Goal: Transaction & Acquisition: Purchase product/service

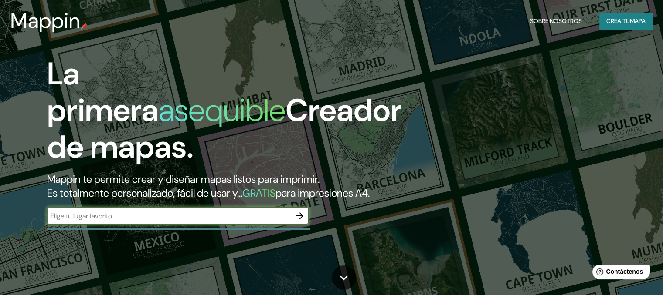
click at [230, 221] on input "text" at bounding box center [169, 216] width 244 height 10
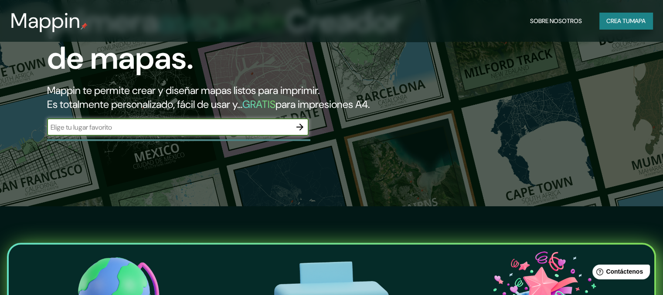
scroll to position [89, 0]
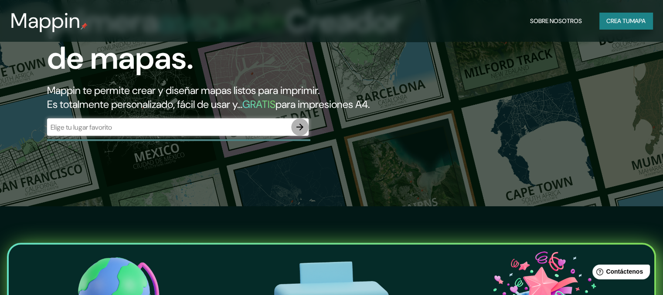
click at [291, 136] on button "button" at bounding box center [299, 126] width 17 height 17
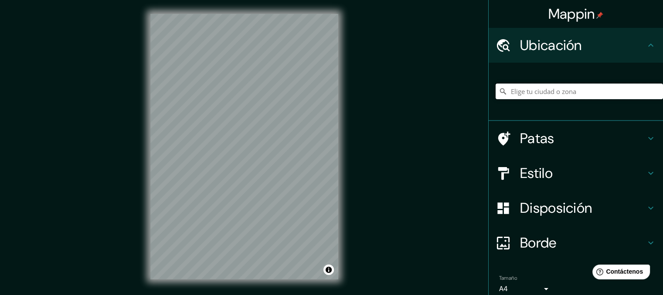
click at [526, 88] on input "Elige tu ciudad o zona" at bounding box center [578, 92] width 167 height 16
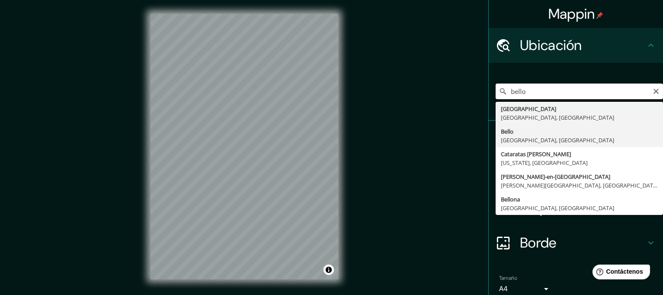
type input "Bello, Antioquia, Colombia"
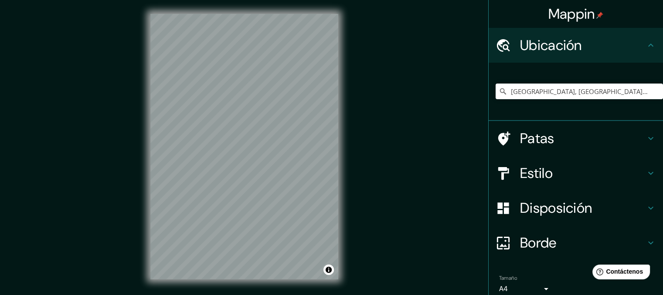
click at [551, 178] on h4 "Estilo" at bounding box center [582, 173] width 125 height 17
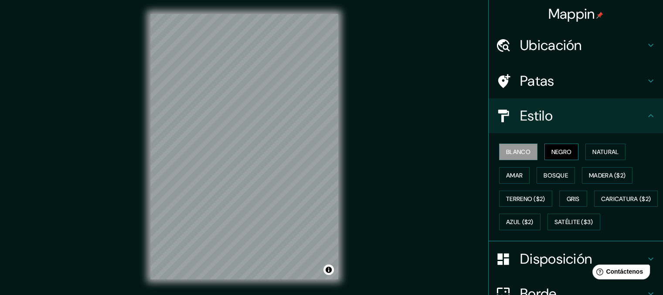
click at [563, 152] on font "Negro" at bounding box center [561, 152] width 20 height 8
click at [592, 156] on font "Natural" at bounding box center [605, 151] width 26 height 11
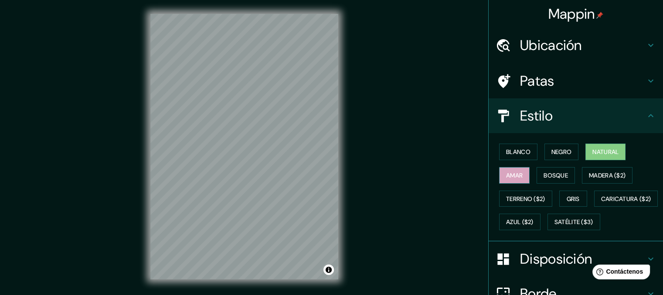
click at [516, 172] on font "Amar" at bounding box center [514, 176] width 17 height 8
click at [549, 174] on font "Bosque" at bounding box center [555, 176] width 24 height 8
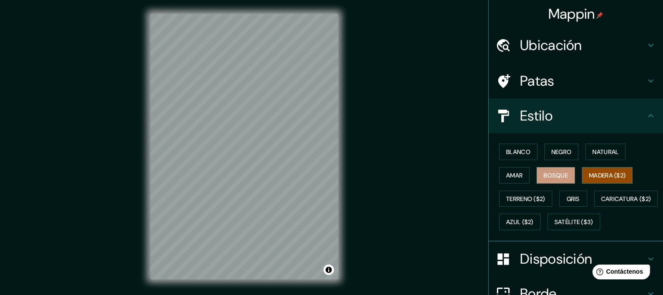
click at [598, 174] on font "Madera ($2)" at bounding box center [607, 176] width 37 height 8
click at [546, 86] on font "Patas" at bounding box center [537, 81] width 34 height 18
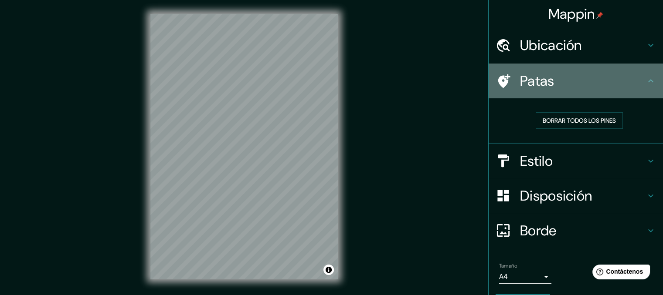
click at [561, 85] on h4 "Patas" at bounding box center [582, 80] width 125 height 17
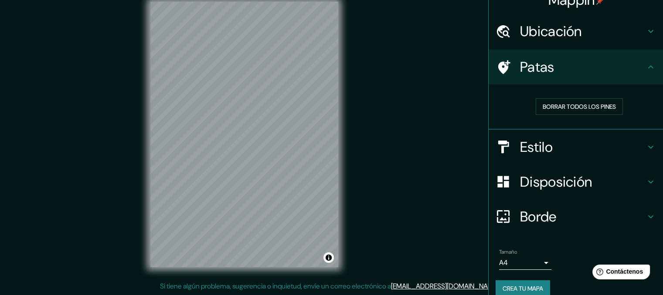
scroll to position [25, 0]
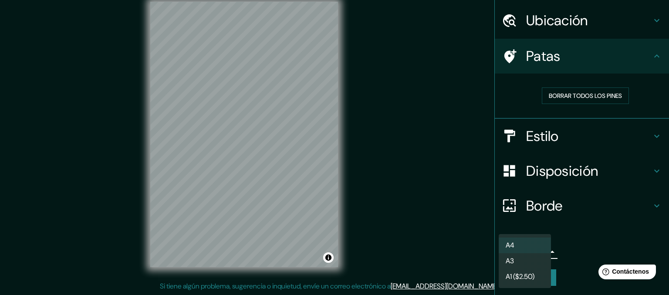
click at [535, 249] on body "Mappin Ubicación Bello, Antioquia, Colombia Patas Borrar todos los pines Estilo…" at bounding box center [334, 135] width 669 height 295
click at [517, 263] on li "A3" at bounding box center [525, 262] width 52 height 16
type input "a4"
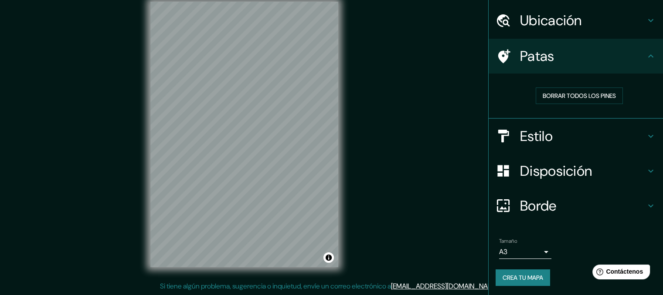
drag, startPoint x: 387, startPoint y: 143, endPoint x: 392, endPoint y: 159, distance: 17.4
drag, startPoint x: 388, startPoint y: 156, endPoint x: 391, endPoint y: 171, distance: 15.5
click at [391, 171] on div "Mappin Ubicación Bello, Antioquia, Colombia Patas Borrar todos los pines Estilo…" at bounding box center [331, 142] width 663 height 308
click at [505, 279] on font "Crea tu mapa" at bounding box center [522, 278] width 41 height 8
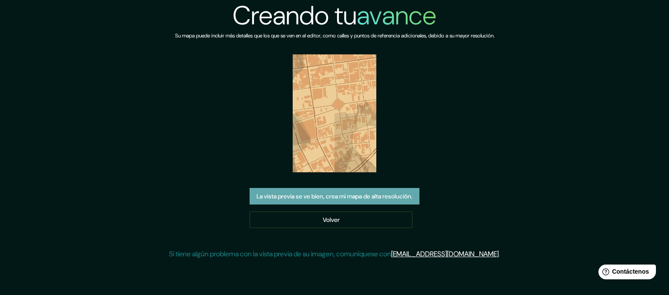
click at [369, 197] on font "La vista previa se ve bien, crea mi mapa de alta resolución." at bounding box center [335, 197] width 156 height 8
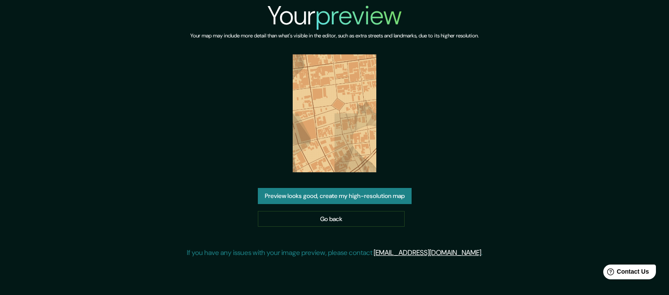
click at [383, 217] on link "Go back" at bounding box center [331, 219] width 147 height 16
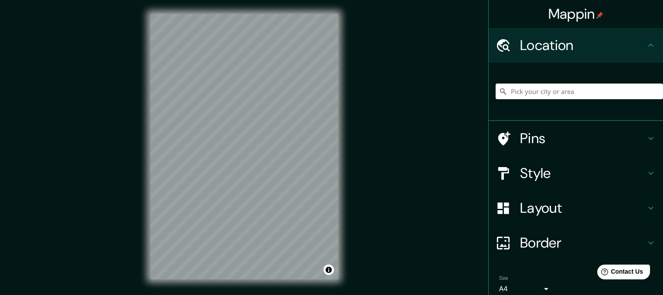
click at [436, 103] on div "Mappin Location Pins Style Layout Border Choose a border. Hint : you can make l…" at bounding box center [331, 154] width 663 height 308
